Goal: Information Seeking & Learning: Check status

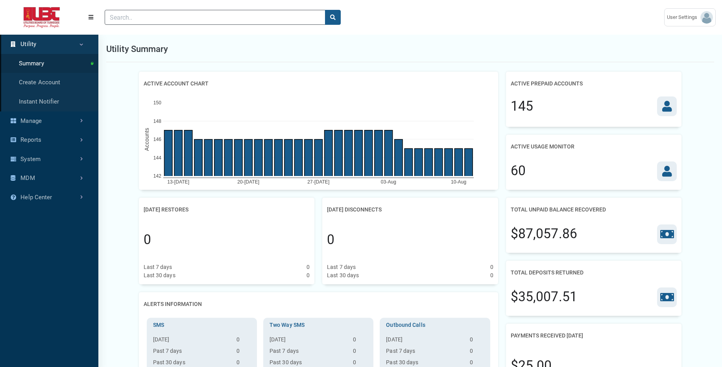
click at [288, 16] on input "Search" at bounding box center [215, 17] width 221 height 15
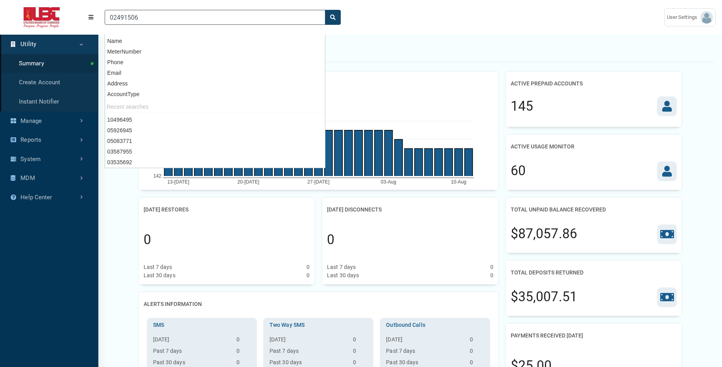
type input "02491506"
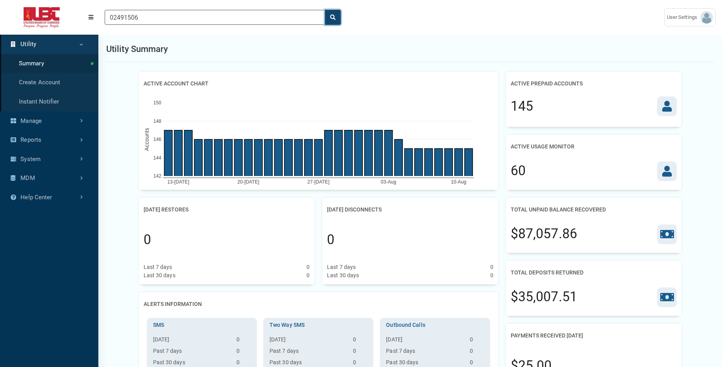
click at [334, 19] on icon "search" at bounding box center [333, 18] width 6 height 6
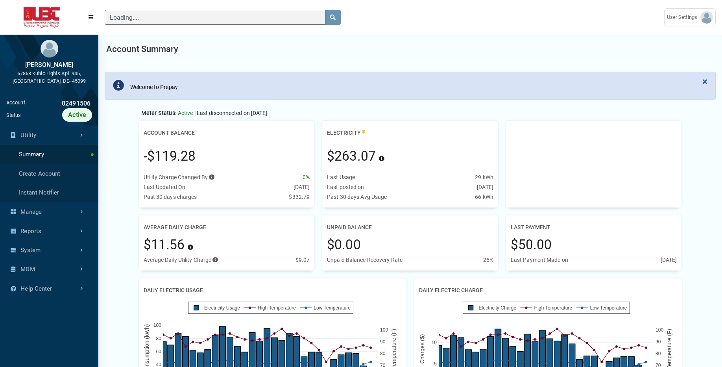
scroll to position [4, 0]
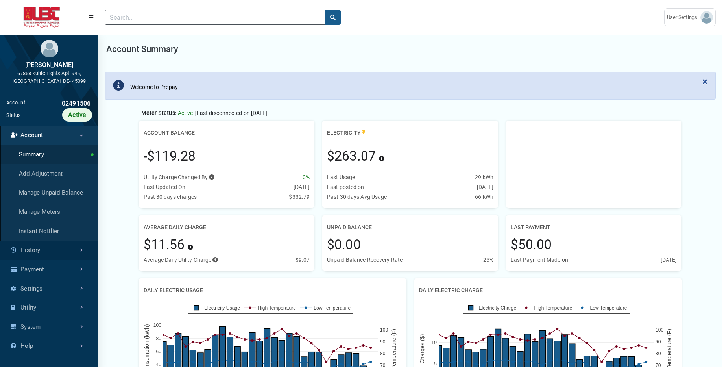
click at [48, 253] on link "History" at bounding box center [49, 249] width 98 height 19
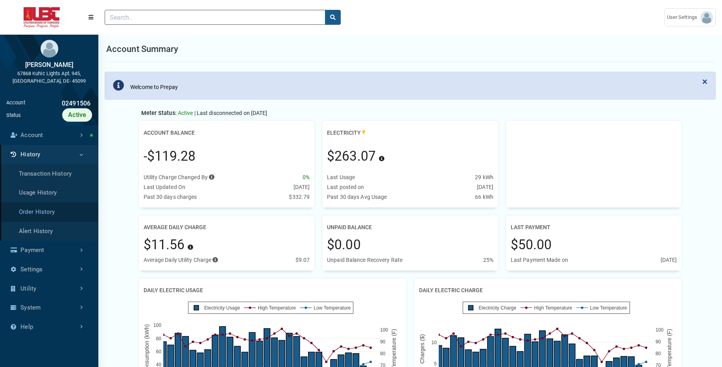
click at [50, 213] on link "Order History" at bounding box center [49, 211] width 98 height 19
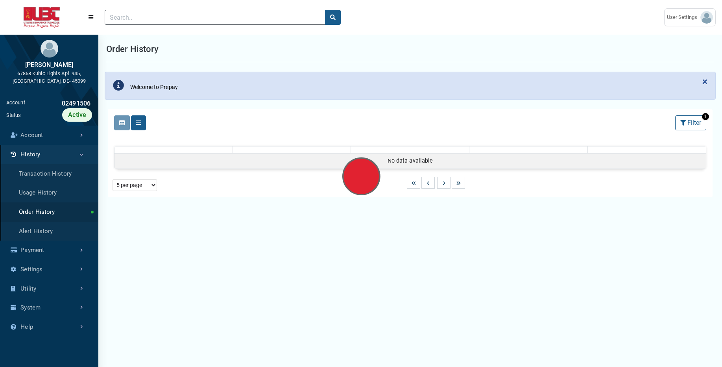
select select "25 per page"
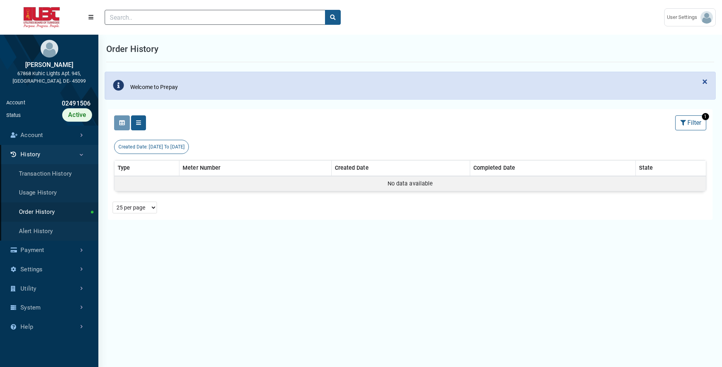
click at [52, 190] on link "Usage History" at bounding box center [49, 192] width 98 height 19
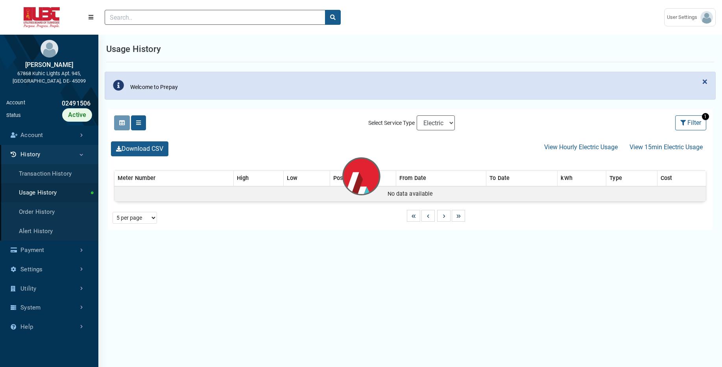
select select "25 per page"
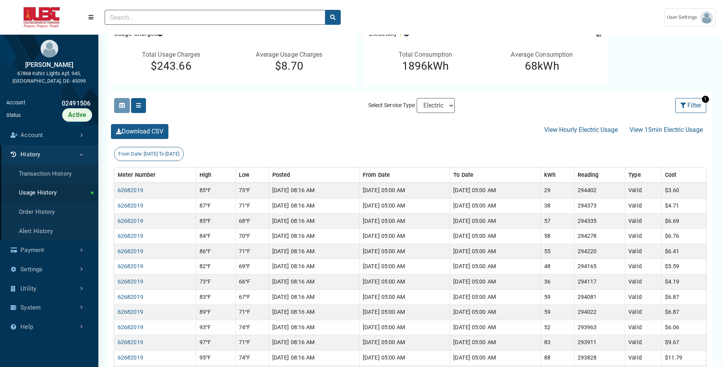
scroll to position [92, 0]
click at [66, 136] on link "Account" at bounding box center [49, 134] width 98 height 19
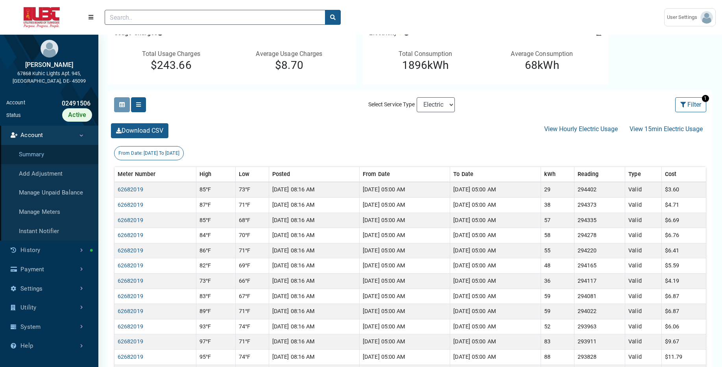
click at [57, 154] on link "Summary" at bounding box center [49, 154] width 98 height 19
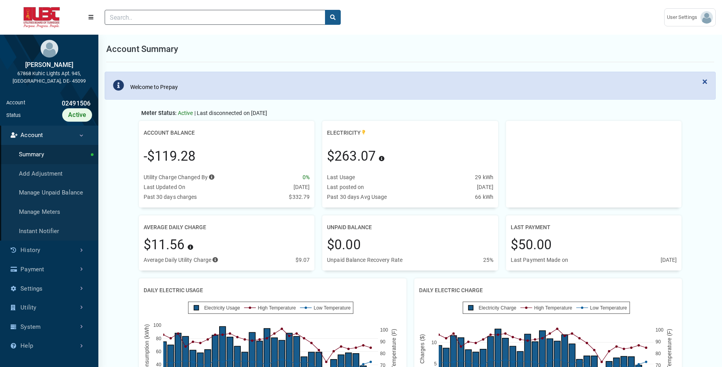
scroll to position [4, 0]
click at [35, 252] on link "History" at bounding box center [49, 249] width 98 height 19
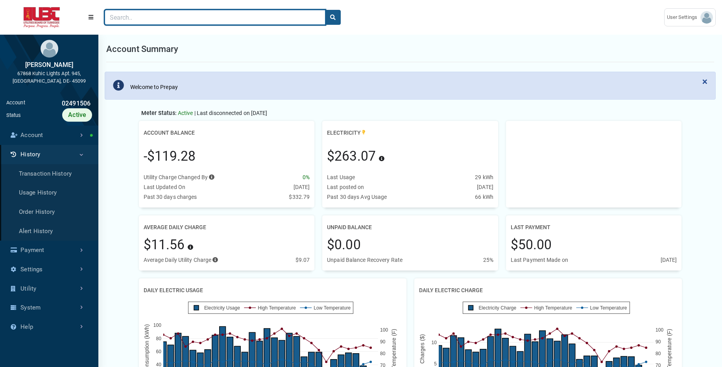
click at [267, 18] on input "Search" at bounding box center [215, 17] width 221 height 15
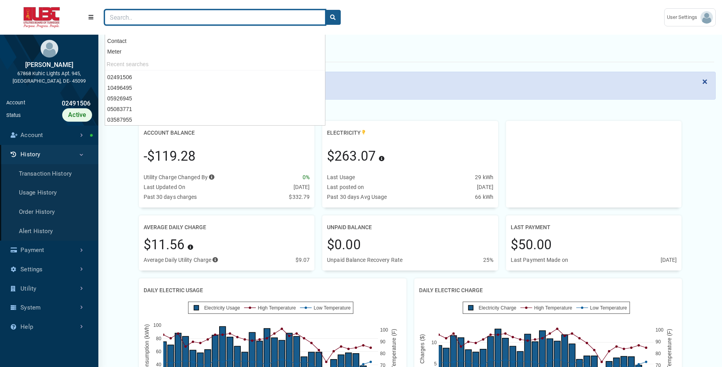
paste input "03535692"
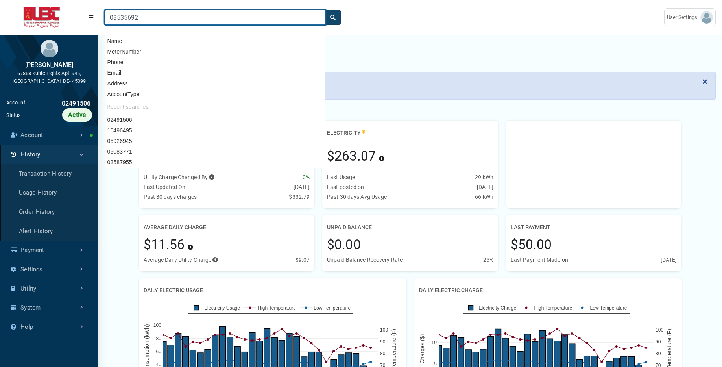
type input "03535692"
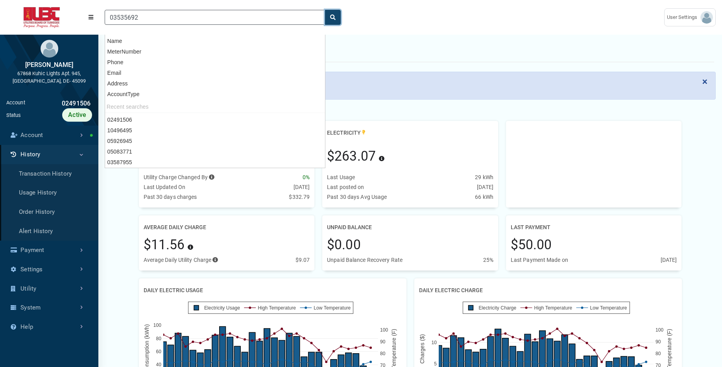
click at [333, 15] on icon "search" at bounding box center [333, 18] width 6 height 6
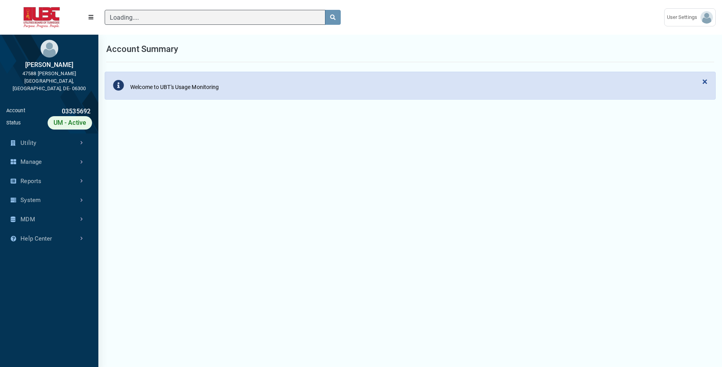
scroll to position [247, 98]
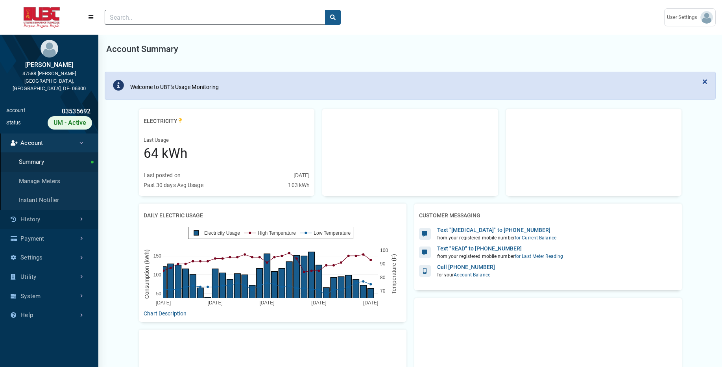
click at [52, 211] on link "History" at bounding box center [49, 219] width 98 height 19
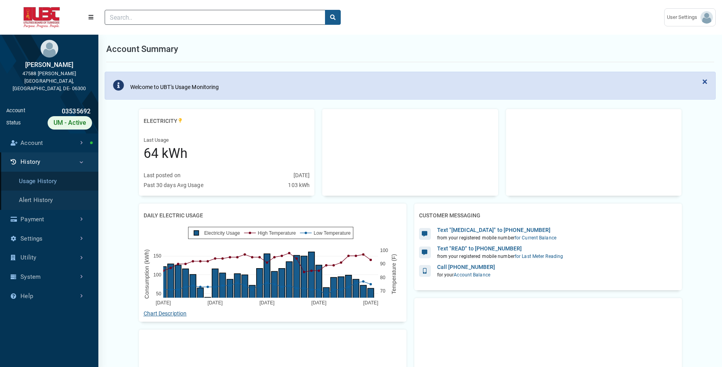
click at [50, 176] on link "Usage History" at bounding box center [49, 181] width 98 height 19
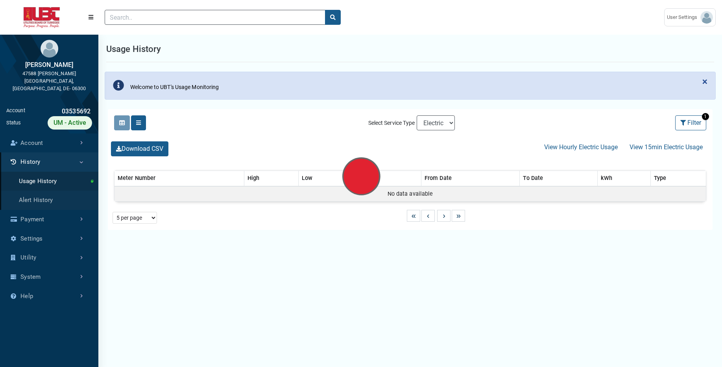
select select "25 per page"
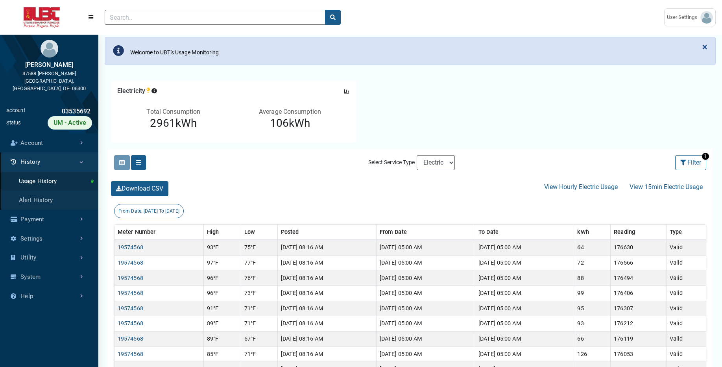
scroll to position [35, 0]
drag, startPoint x: 447, startPoint y: 159, endPoint x: 447, endPoint y: 194, distance: 35.4
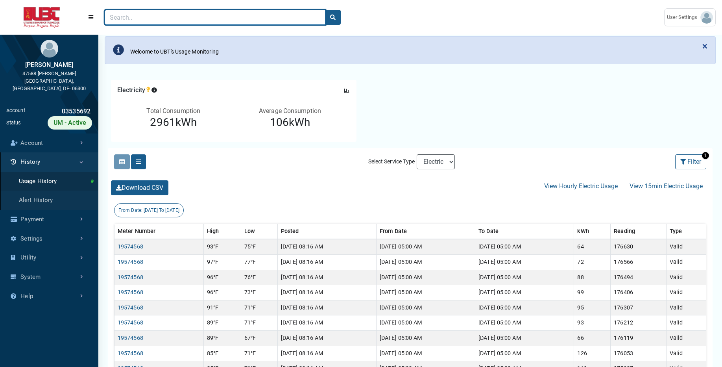
click at [273, 20] on input "Search" at bounding box center [215, 17] width 221 height 15
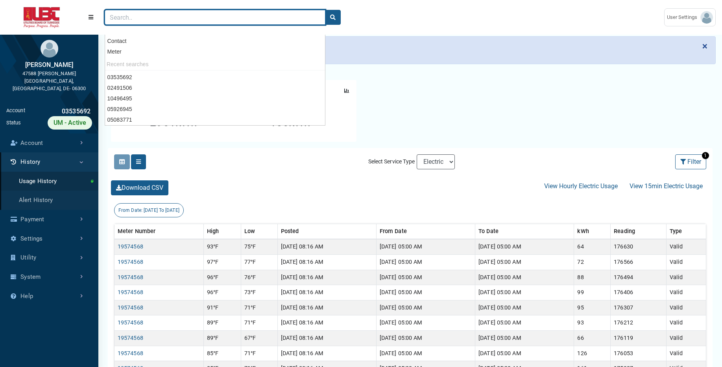
paste input "03587955"
type input "03587955"
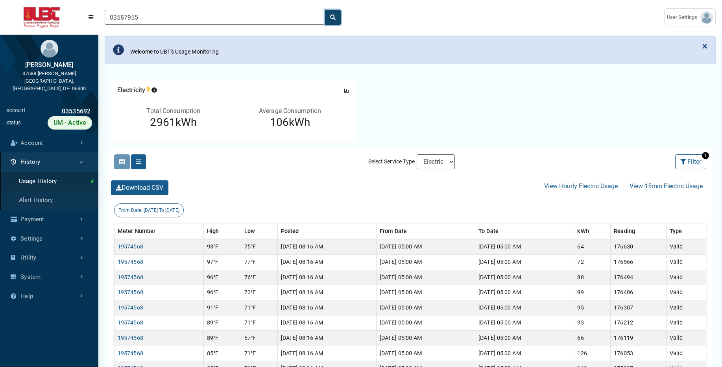
click at [332, 20] on button "search" at bounding box center [333, 17] width 16 height 15
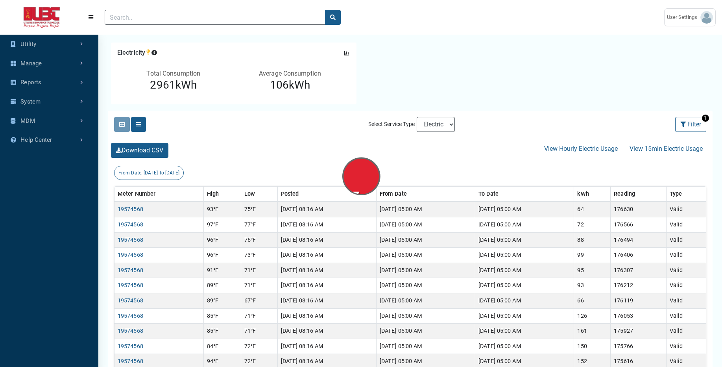
scroll to position [4, 0]
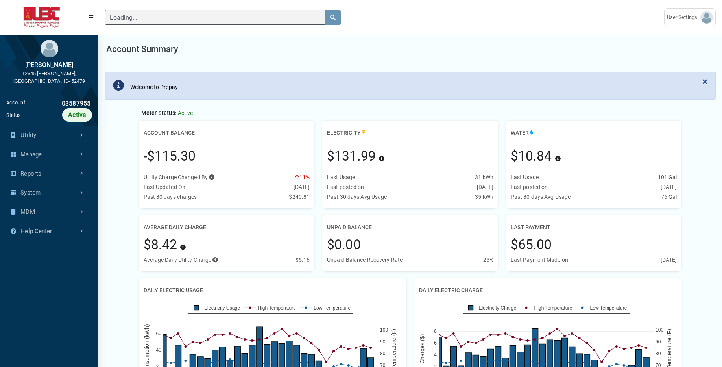
scroll to position [4, 0]
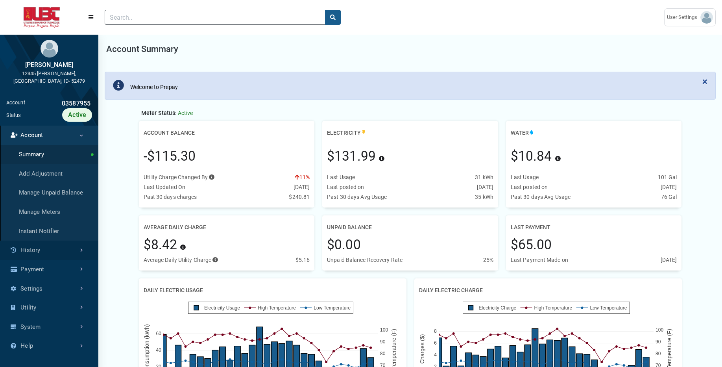
click at [40, 240] on link "History" at bounding box center [49, 249] width 98 height 19
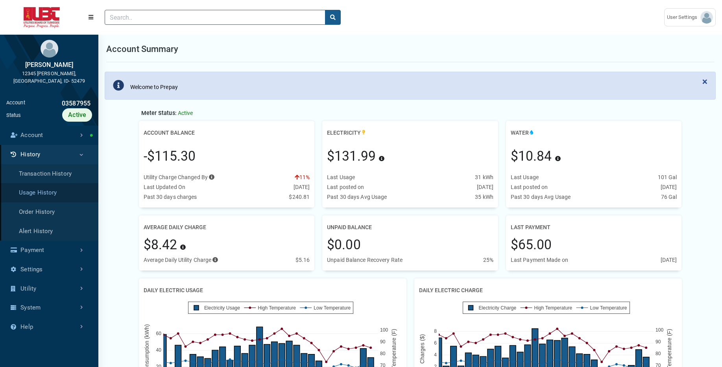
click at [49, 185] on link "Usage History" at bounding box center [49, 192] width 98 height 19
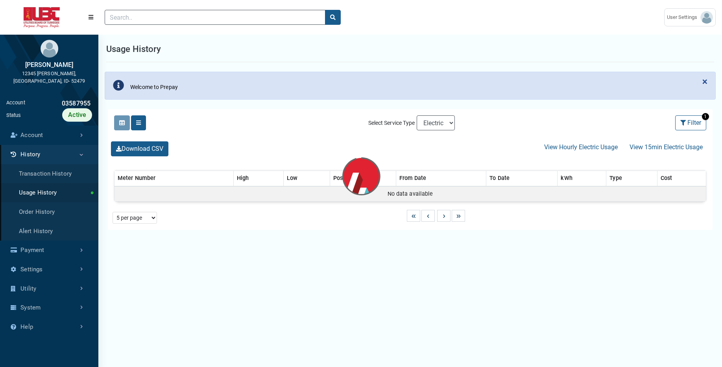
select select "25 per page"
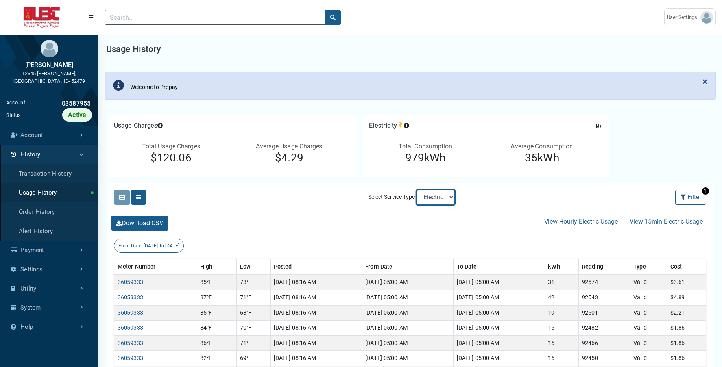
select select "Sewer"
click at [417, 190] on select "Electric Sewer Water" at bounding box center [436, 197] width 38 height 15
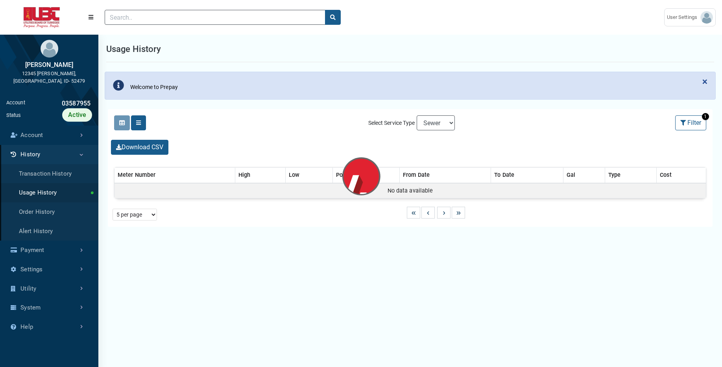
select select "25 per page"
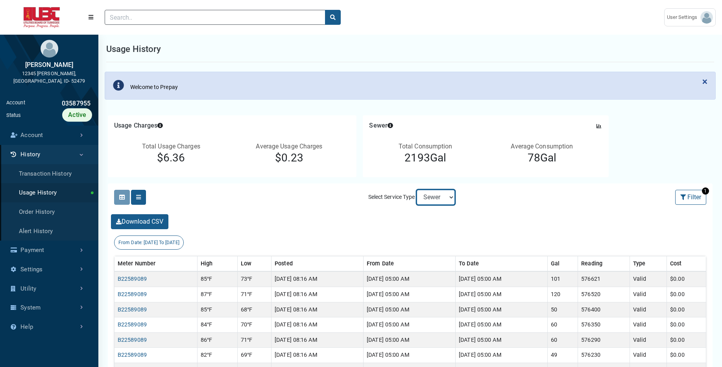
select select "Water"
click at [417, 190] on select "Electric Sewer Water" at bounding box center [436, 197] width 38 height 15
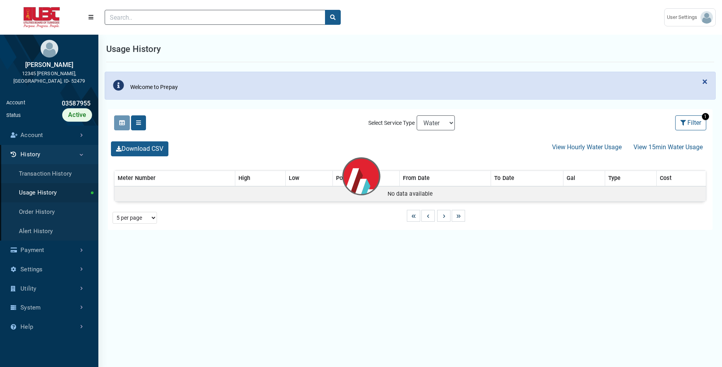
select select "25 per page"
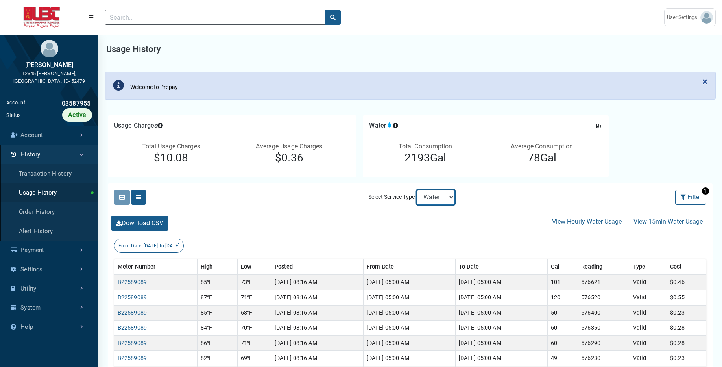
select select "Electric"
click at [417, 190] on select "Electric Sewer Water" at bounding box center [436, 197] width 38 height 15
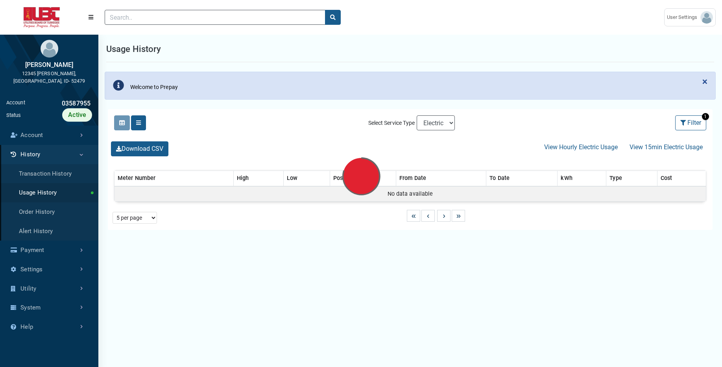
select select "25 per page"
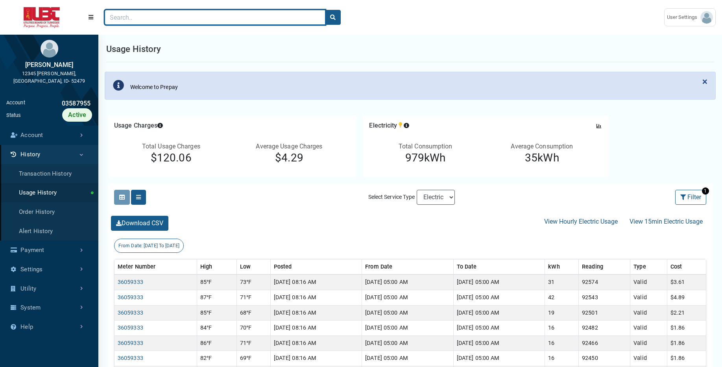
click at [125, 18] on input "Search" at bounding box center [215, 17] width 221 height 15
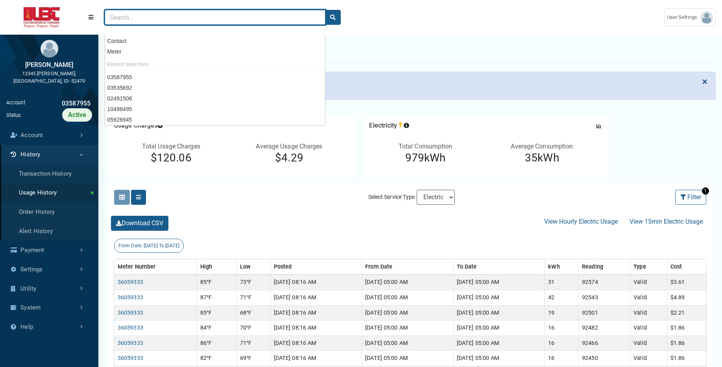
paste input "05083771"
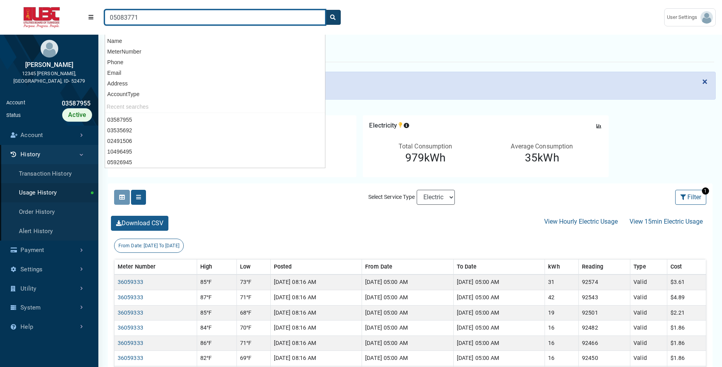
type input "05083771"
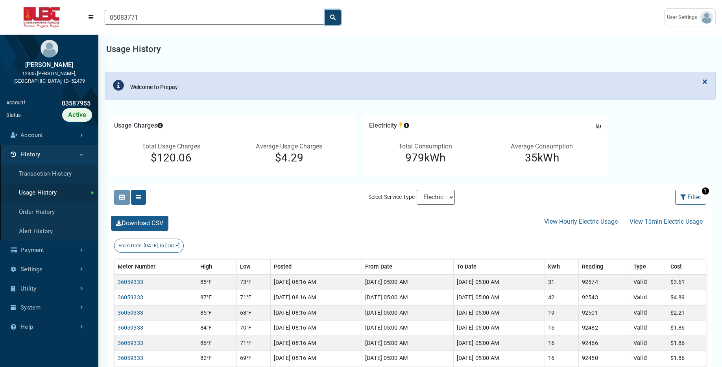
click at [334, 18] on icon "search" at bounding box center [333, 18] width 6 height 6
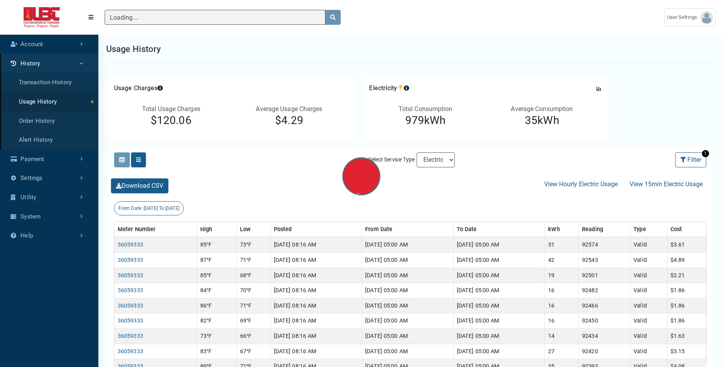
scroll to position [4, 0]
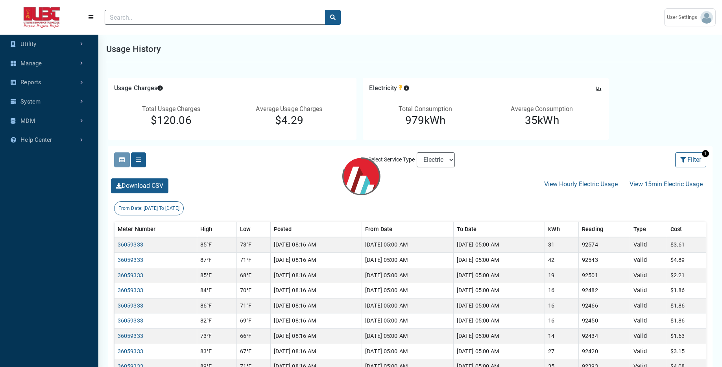
scroll to position [247, 98]
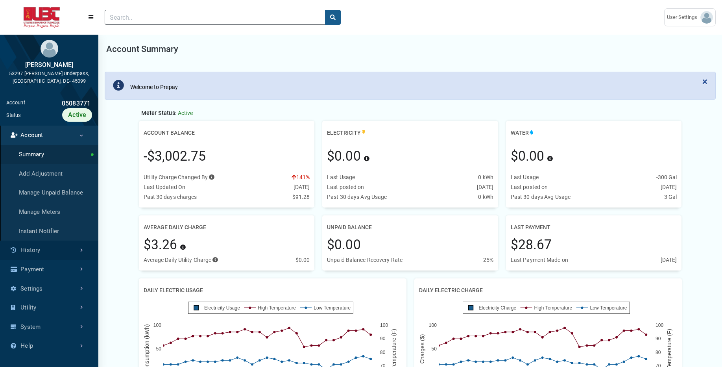
click at [45, 246] on link "History" at bounding box center [49, 249] width 98 height 19
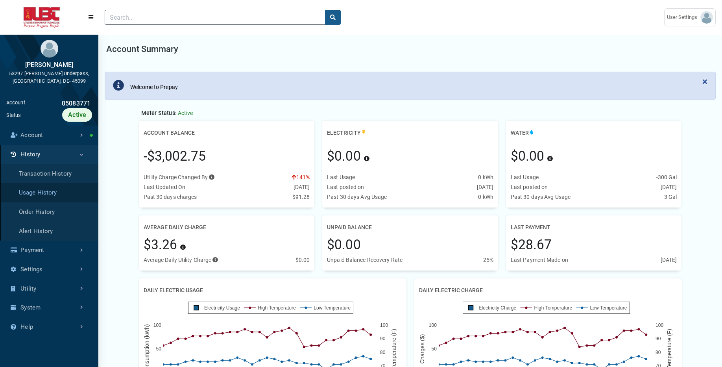
click at [55, 192] on link "Usage History" at bounding box center [49, 192] width 98 height 19
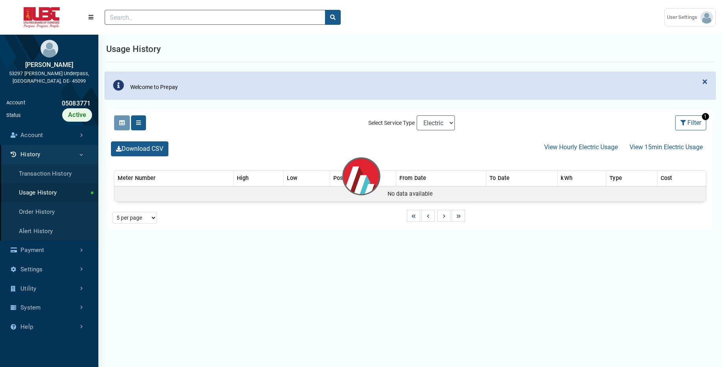
select select "25 per page"
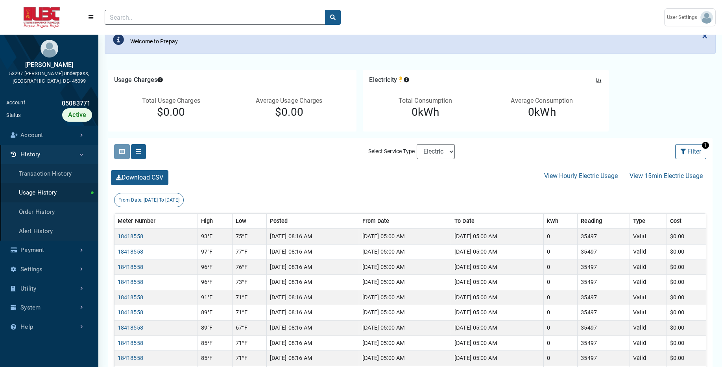
scroll to position [52, 0]
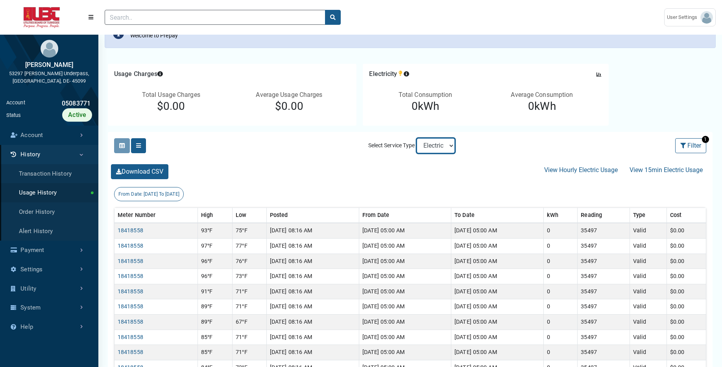
select select "Sewer"
click at [417, 138] on select "Electric Sewer Water" at bounding box center [436, 145] width 38 height 15
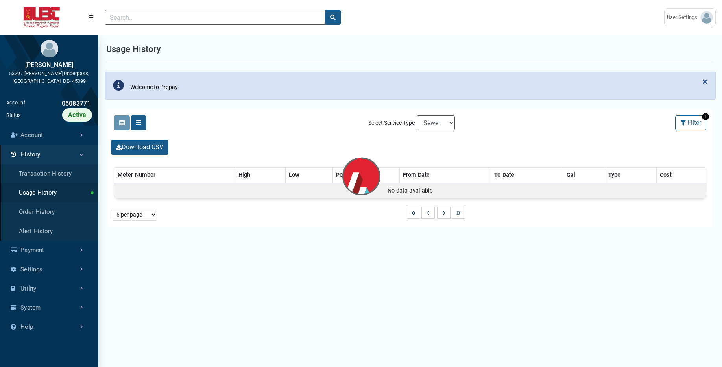
select select "25 per page"
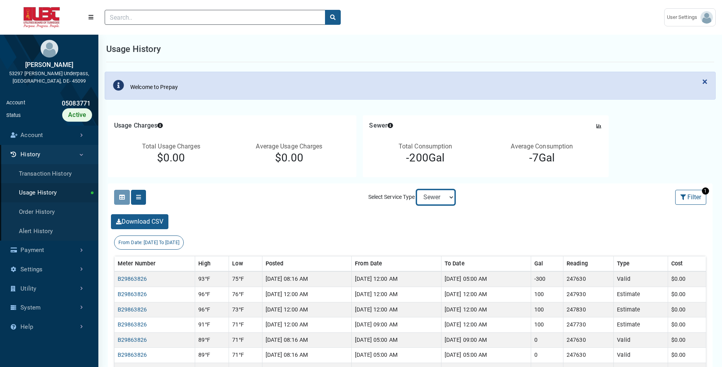
select select "Water"
click at [417, 190] on select "Electric Sewer Water" at bounding box center [436, 197] width 38 height 15
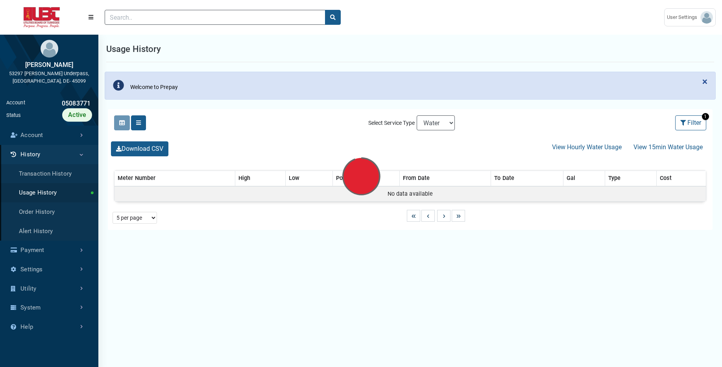
select select "25 per page"
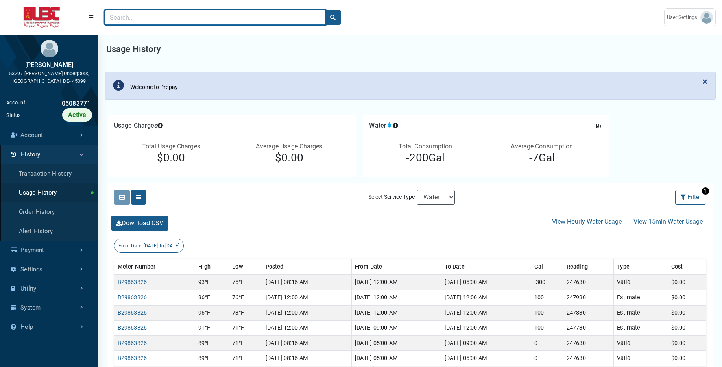
click at [155, 15] on input "Search" at bounding box center [215, 17] width 221 height 15
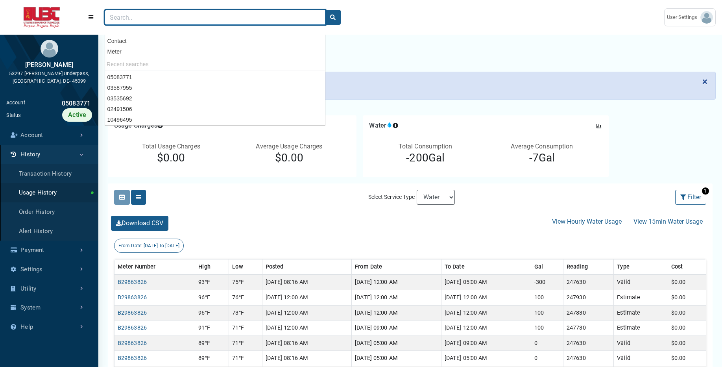
paste input "05926945"
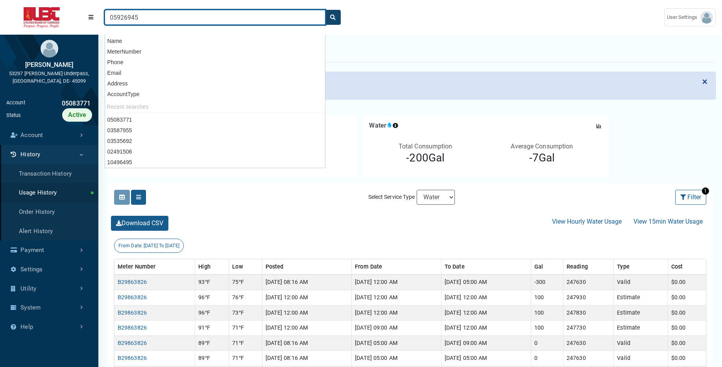
type input "05926945"
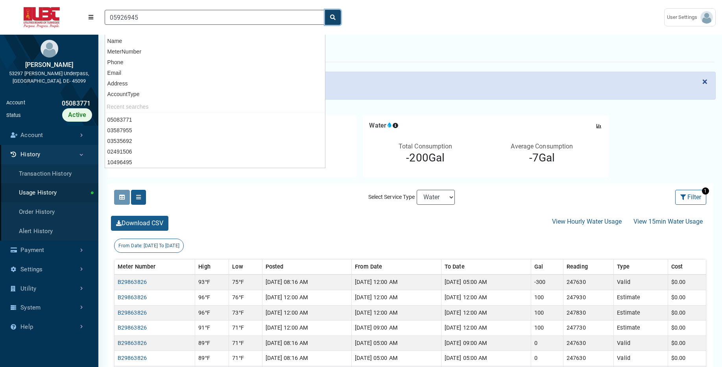
click at [334, 15] on icon "search" at bounding box center [333, 18] width 6 height 6
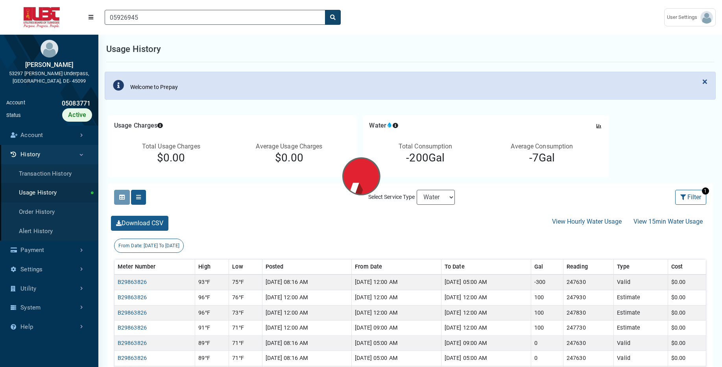
scroll to position [4, 0]
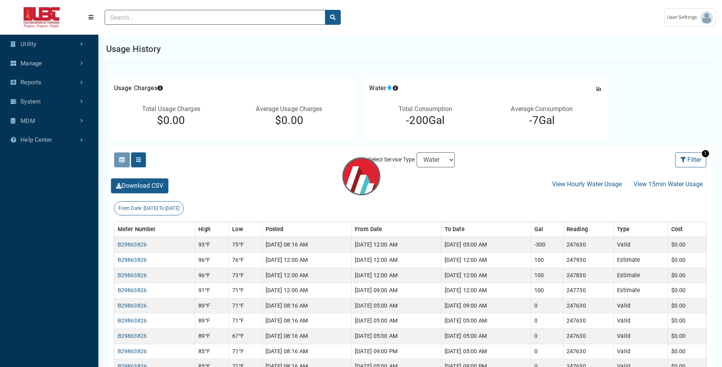
scroll to position [247, 98]
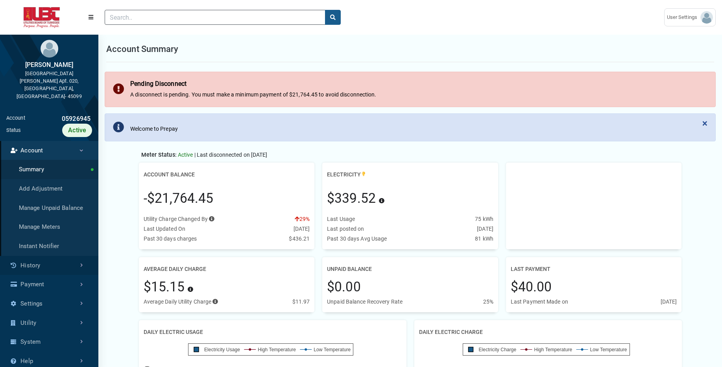
click at [51, 256] on link "History" at bounding box center [49, 265] width 98 height 19
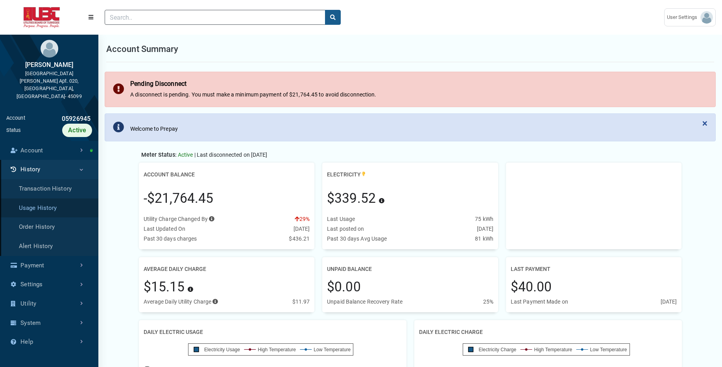
click at [55, 198] on link "Usage History" at bounding box center [49, 207] width 98 height 19
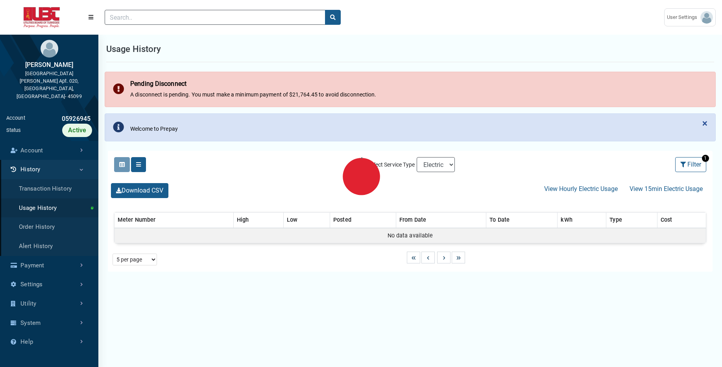
select select "25 per page"
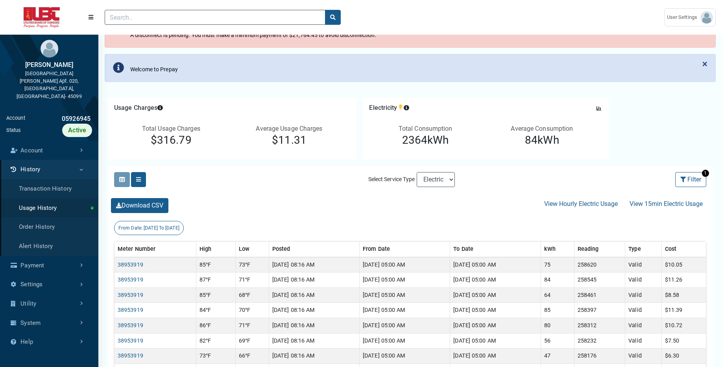
scroll to position [61, 0]
select select "Sewer"
click at [417, 171] on select "Electric Sewer" at bounding box center [436, 178] width 38 height 15
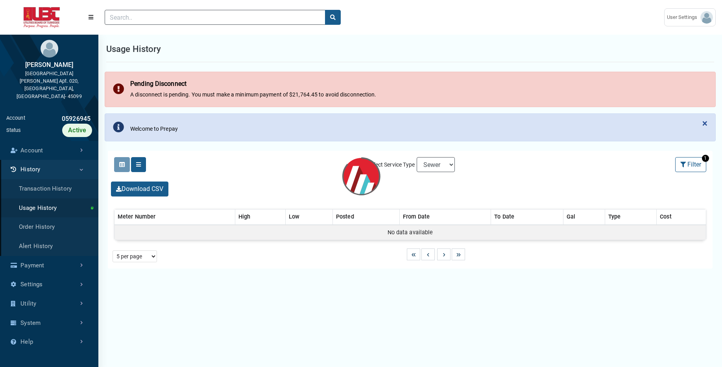
select select "25 per page"
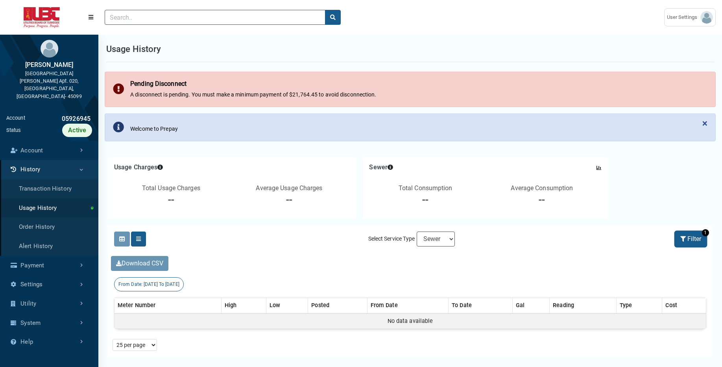
click at [693, 237] on button "Filter" at bounding box center [690, 238] width 31 height 15
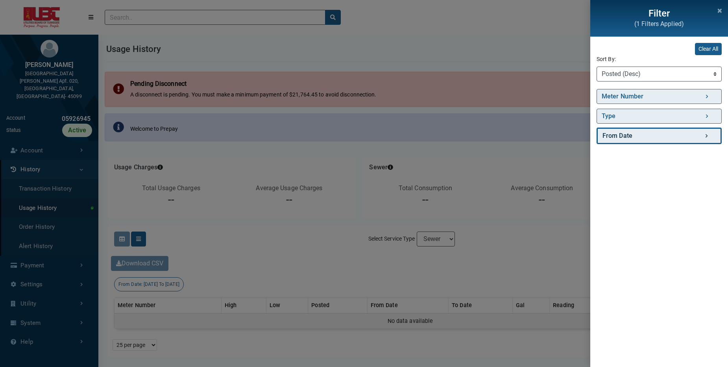
click at [704, 135] on link "From Date" at bounding box center [658, 135] width 125 height 17
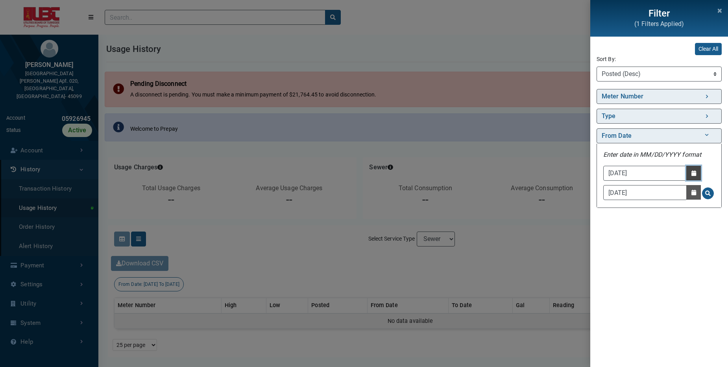
click at [694, 173] on icon "button" at bounding box center [693, 173] width 5 height 6
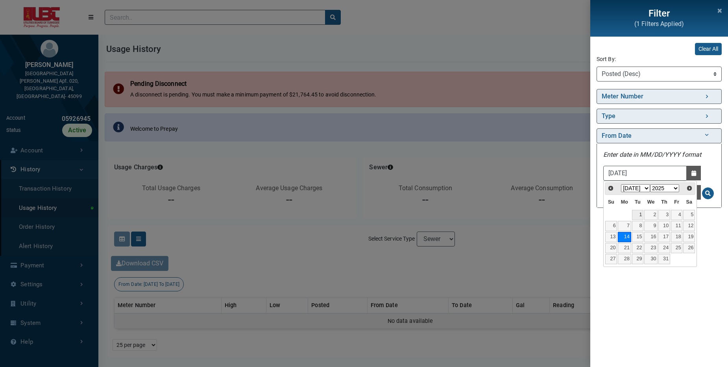
click at [641, 212] on link "1" at bounding box center [638, 215] width 12 height 10
type input "07/01/2025"
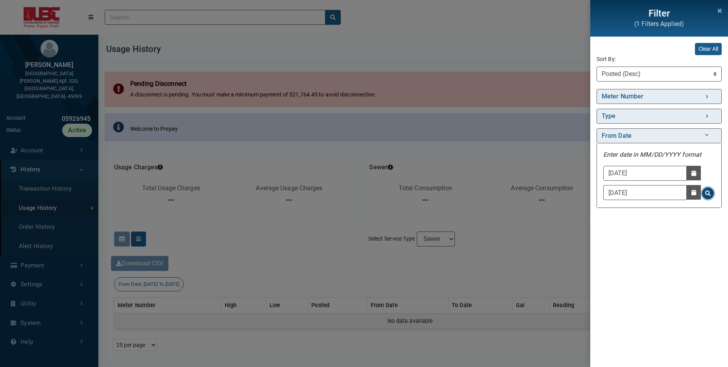
click at [708, 194] on span "Search for From Date - Clicking on this button will update the content on the p…" at bounding box center [708, 193] width 6 height 6
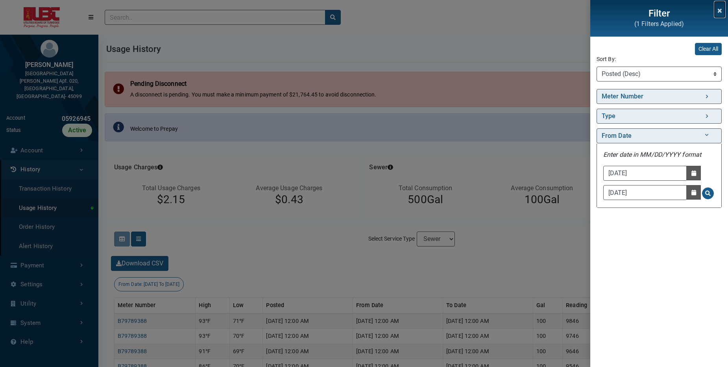
click at [721, 17] on button "Close" at bounding box center [719, 10] width 10 height 16
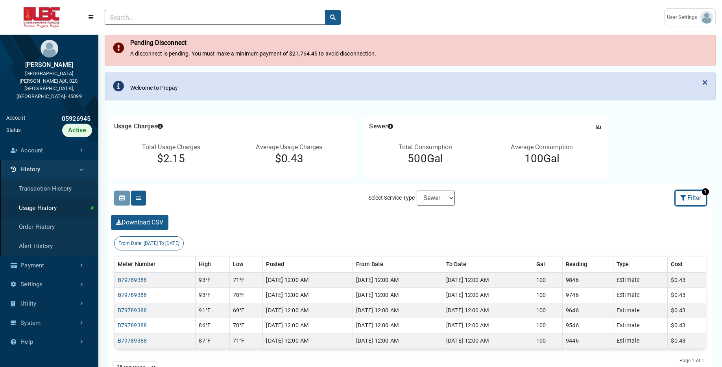
scroll to position [64, 0]
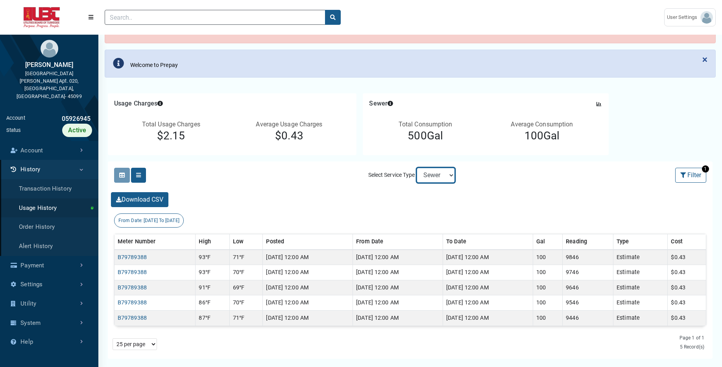
drag, startPoint x: 442, startPoint y: 181, endPoint x: 308, endPoint y: 145, distance: 138.6
click at [308, 145] on div "Usage Charges Press Tab key to access additional content Date: 07/01/2025 to 08…" at bounding box center [409, 268] width 623 height 367
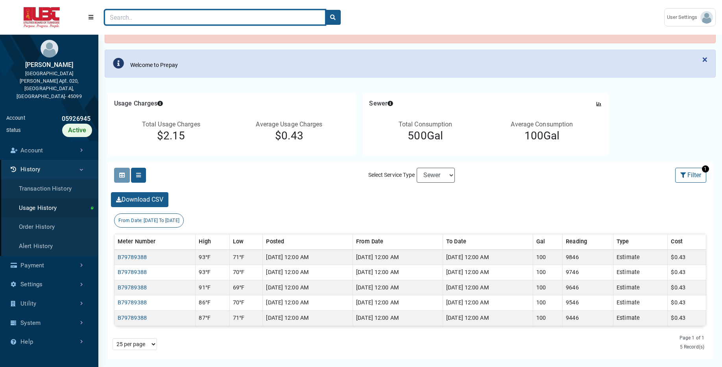
click at [244, 16] on input "Search" at bounding box center [215, 17] width 221 height 15
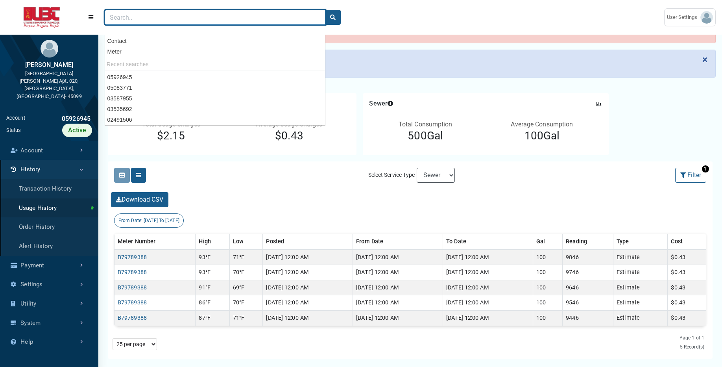
paste input "10496495"
click at [244, 16] on input "10496495" at bounding box center [215, 17] width 221 height 15
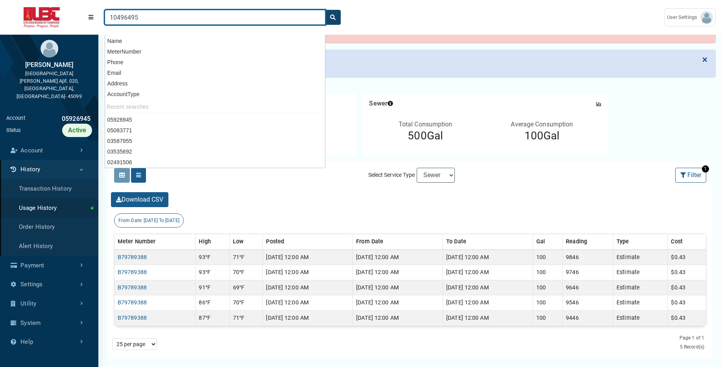
type input "10496495"
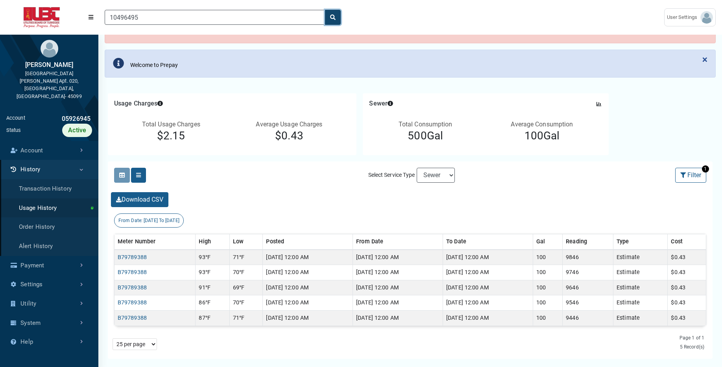
click at [332, 18] on icon "search" at bounding box center [333, 18] width 6 height 6
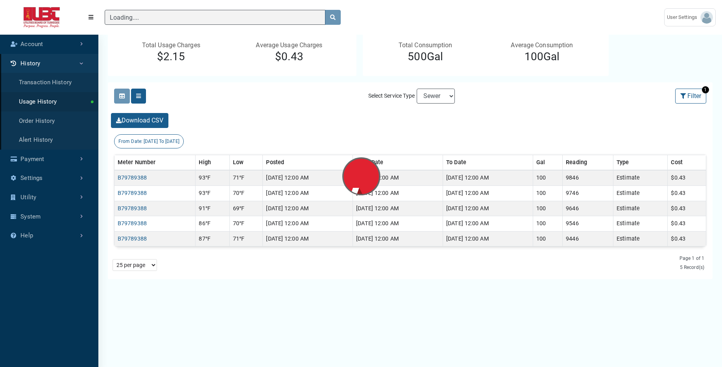
scroll to position [4, 0]
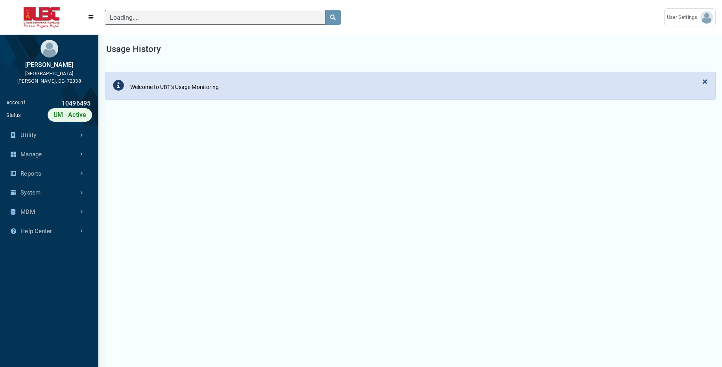
scroll to position [247, 98]
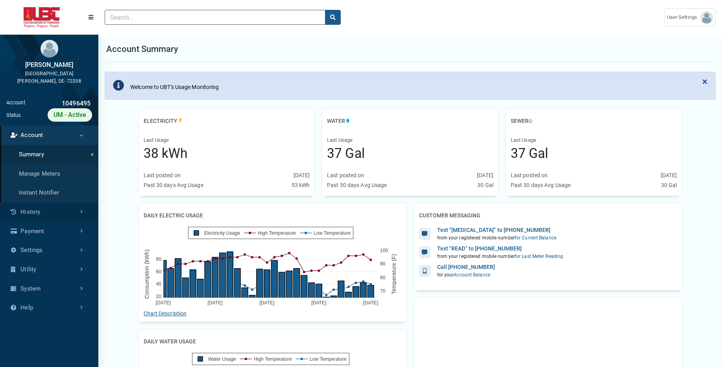
click at [43, 210] on link "History" at bounding box center [49, 211] width 98 height 19
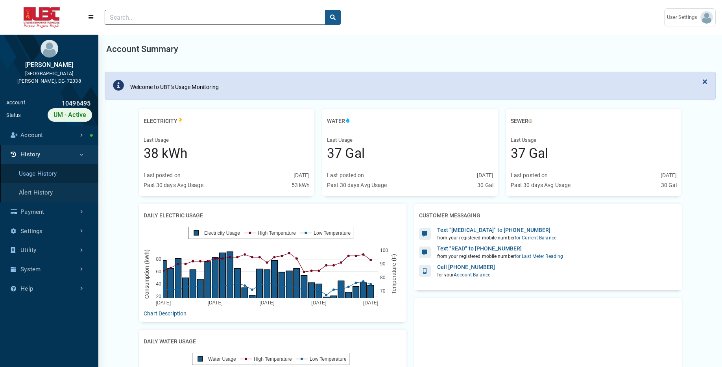
click at [50, 172] on link "Usage History" at bounding box center [49, 173] width 98 height 19
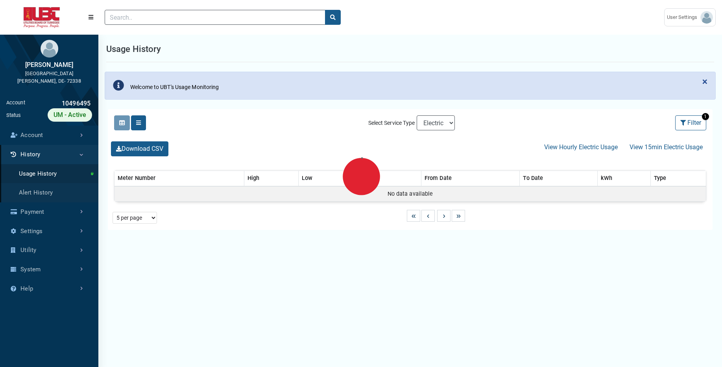
select select "25 per page"
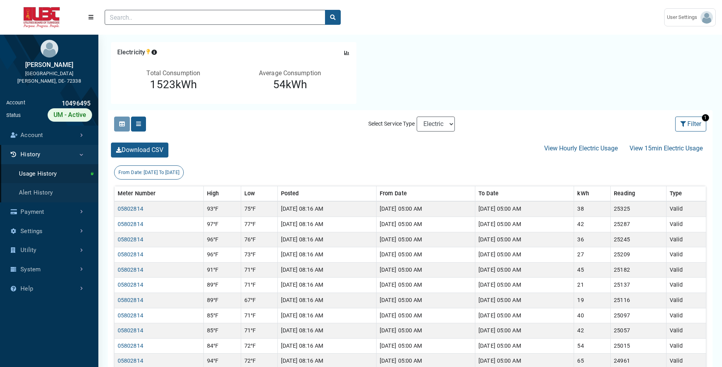
scroll to position [76, 0]
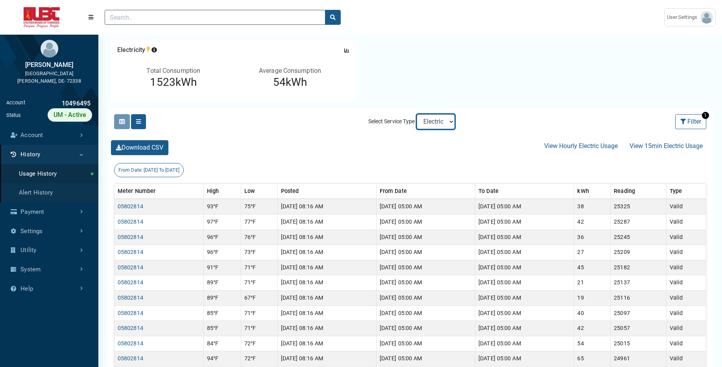
select select "Sewer"
click at [417, 114] on select "Electric Sewer Water" at bounding box center [436, 121] width 38 height 15
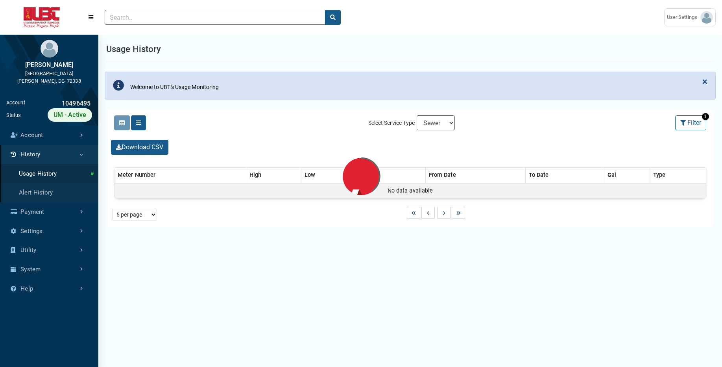
select select "25 per page"
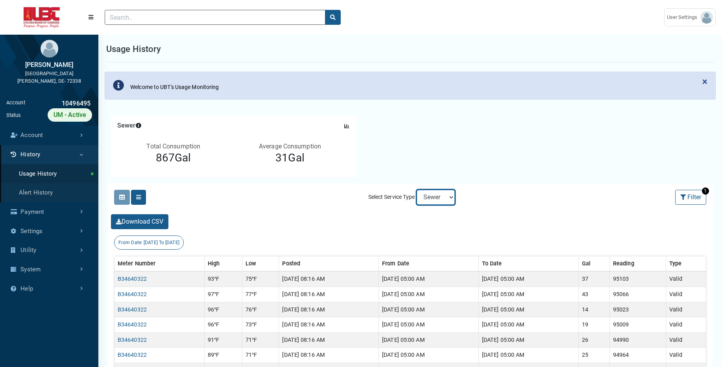
select select "Water"
click at [417, 190] on select "Electric Sewer Water" at bounding box center [436, 197] width 38 height 15
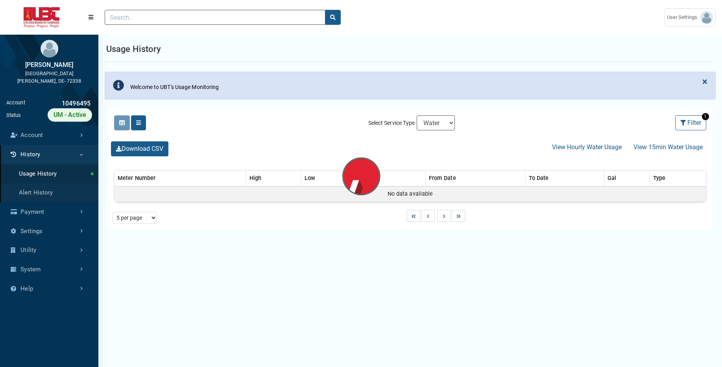
select select "25 per page"
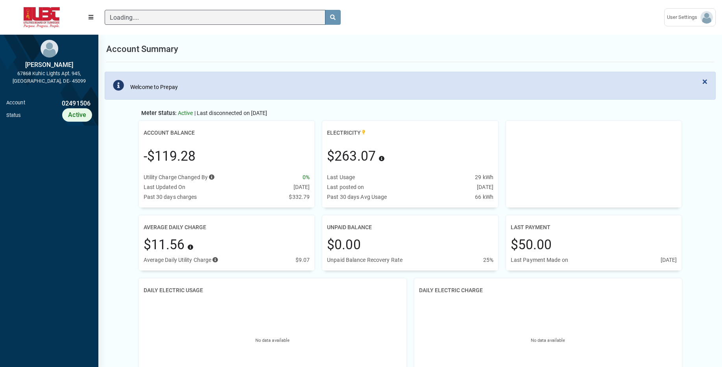
scroll to position [4, 0]
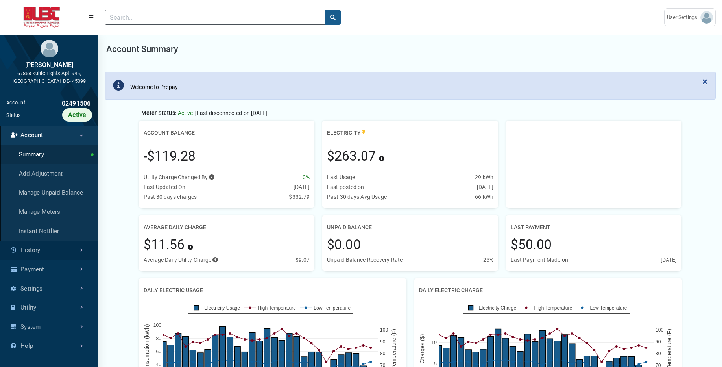
click at [51, 257] on link "History" at bounding box center [49, 249] width 98 height 19
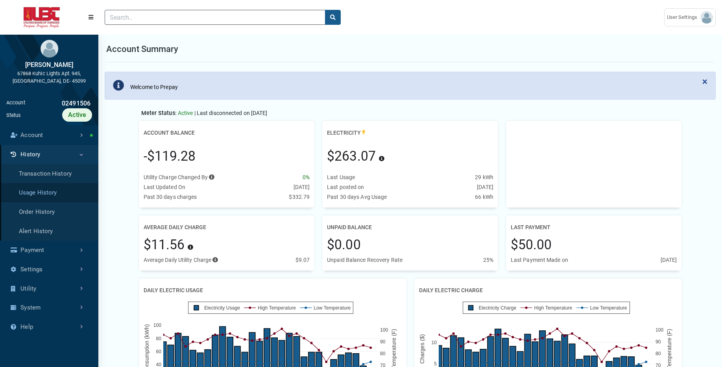
click at [54, 199] on link "Usage History" at bounding box center [49, 192] width 98 height 19
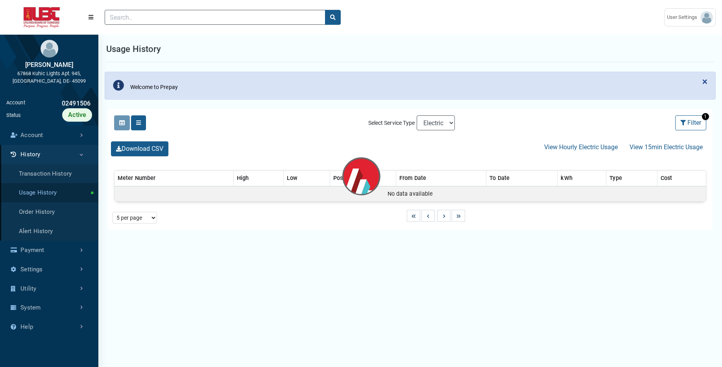
select select "25 per page"
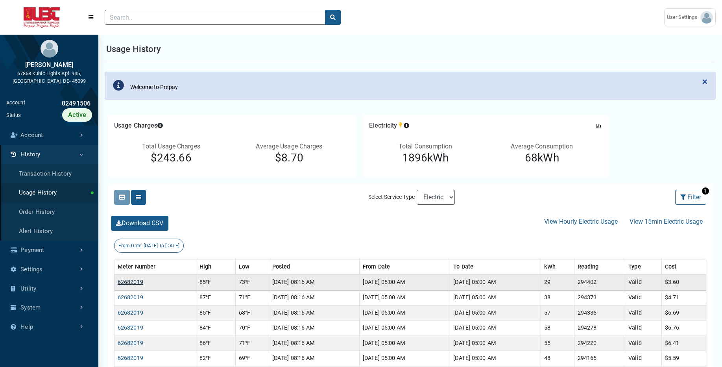
click at [126, 282] on link "62682019" at bounding box center [131, 282] width 26 height 7
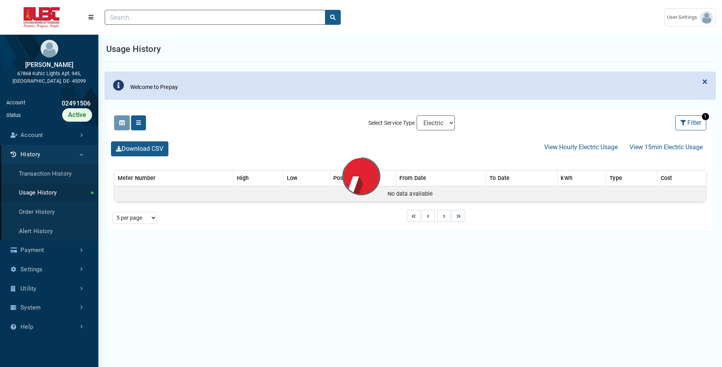
select select "25 per page"
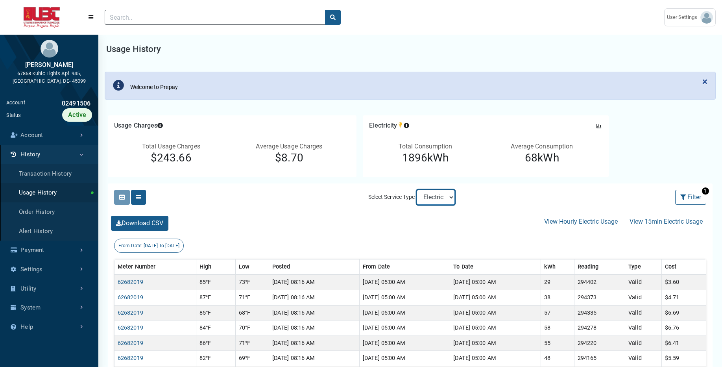
select select "Sewer"
click at [417, 190] on select "Electric Sewer" at bounding box center [436, 197] width 38 height 15
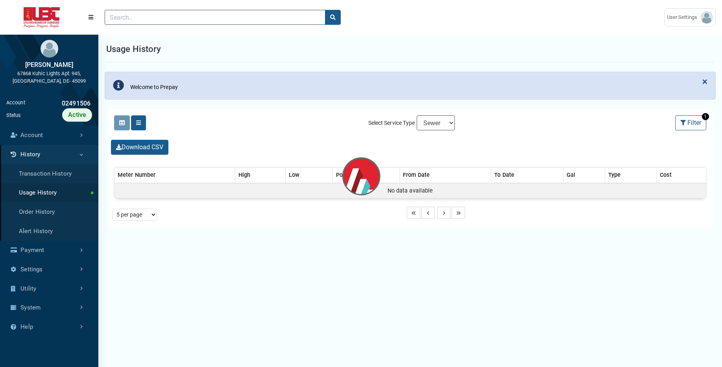
select select "25 per page"
